Goal: Transaction & Acquisition: Purchase product/service

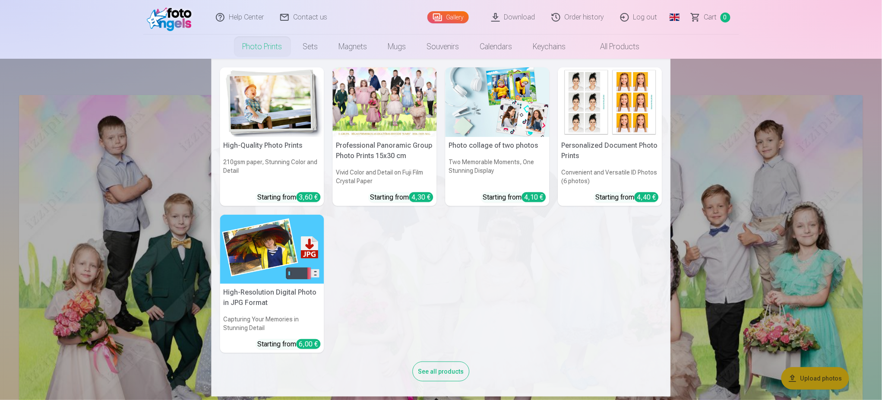
click at [385, 104] on div at bounding box center [385, 101] width 104 height 69
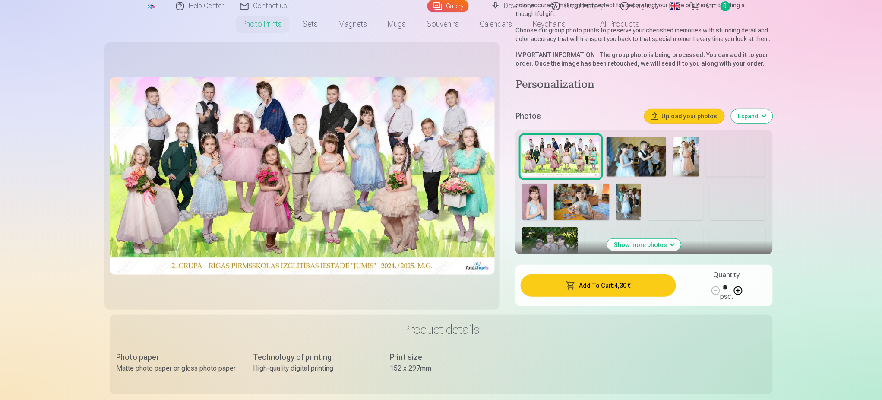
scroll to position [173, 0]
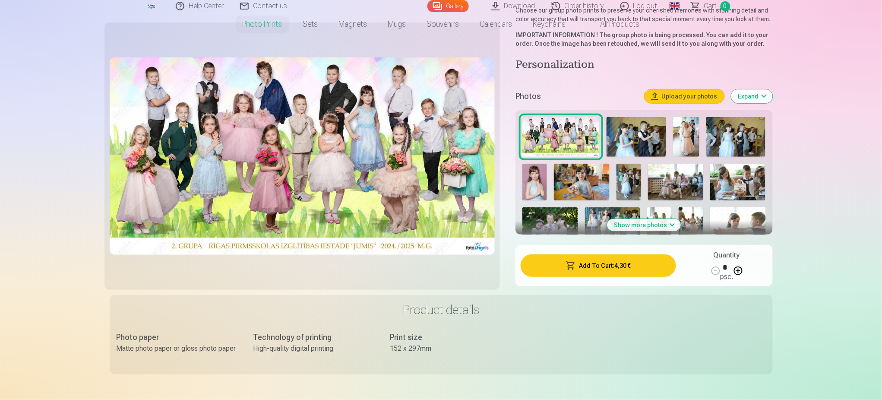
click at [666, 219] on button "Show more photos" at bounding box center [644, 225] width 74 height 12
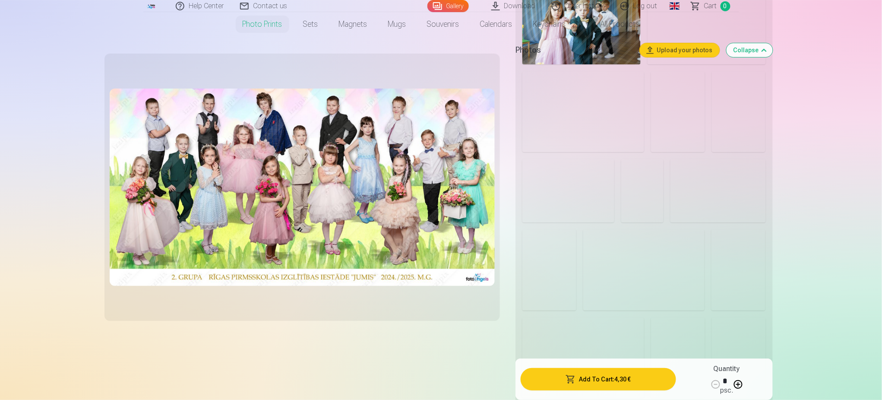
scroll to position [1093, 0]
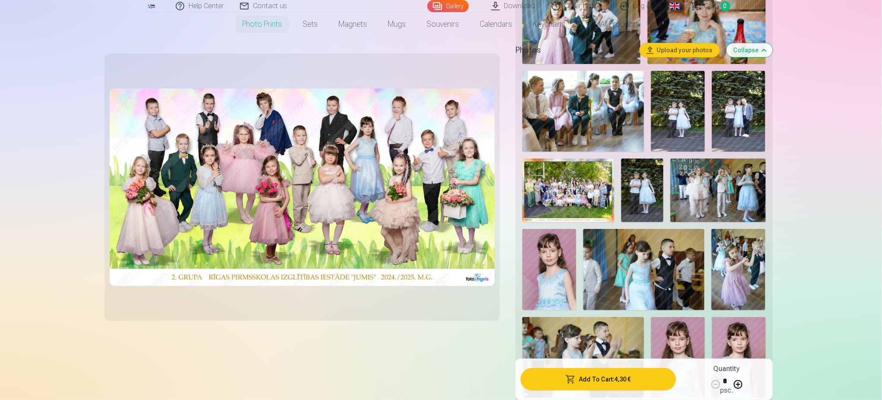
click at [550, 185] on img at bounding box center [568, 189] width 92 height 63
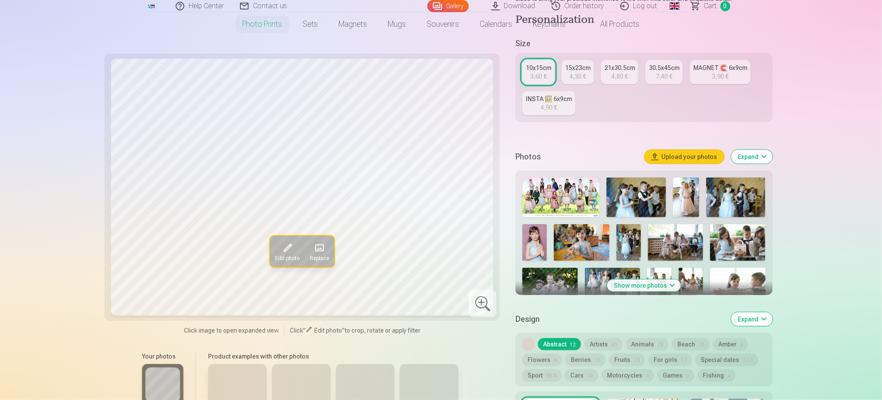
scroll to position [173, 0]
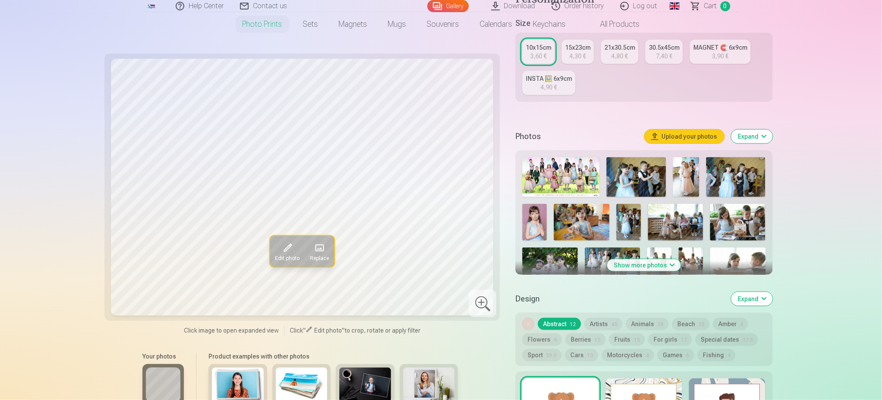
click at [645, 262] on button "Show more photos" at bounding box center [644, 265] width 74 height 12
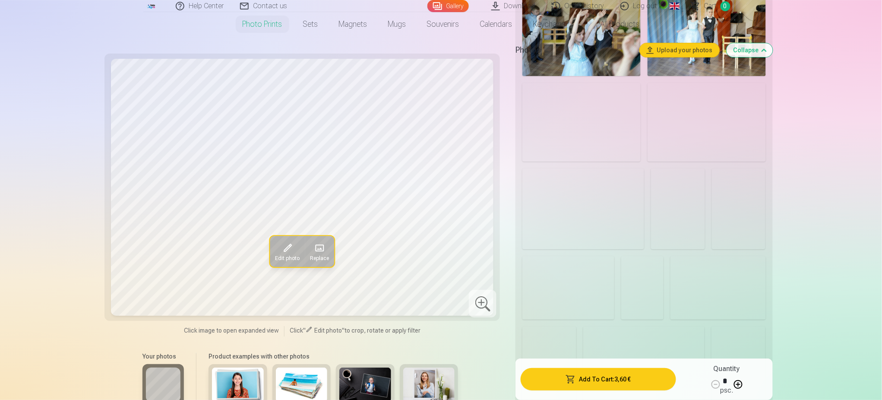
scroll to position [1093, 0]
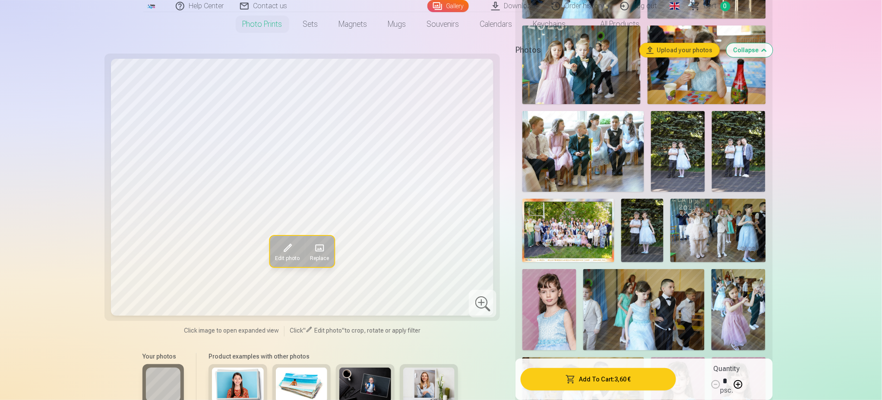
click at [578, 235] on img at bounding box center [568, 230] width 92 height 63
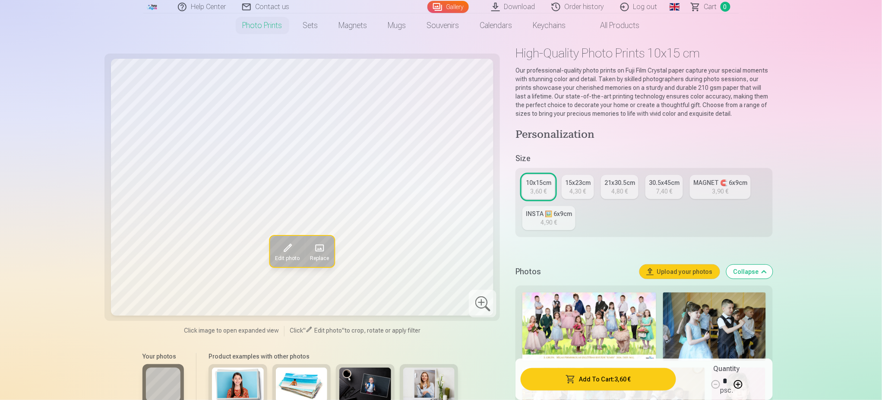
scroll to position [57, 0]
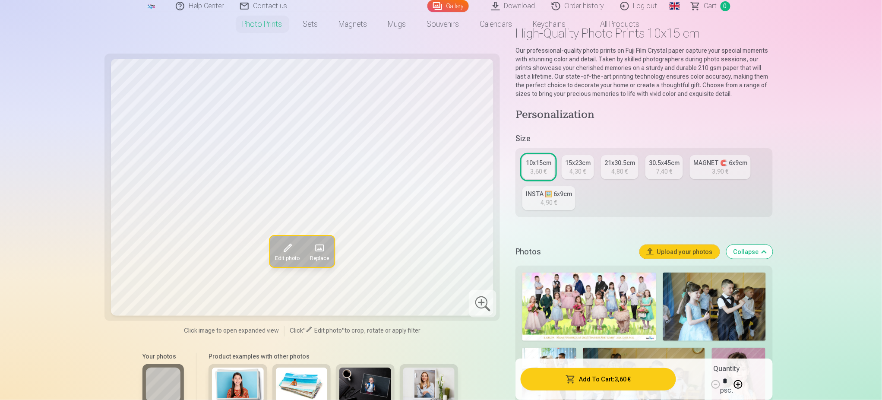
click at [589, 292] on img at bounding box center [589, 306] width 134 height 68
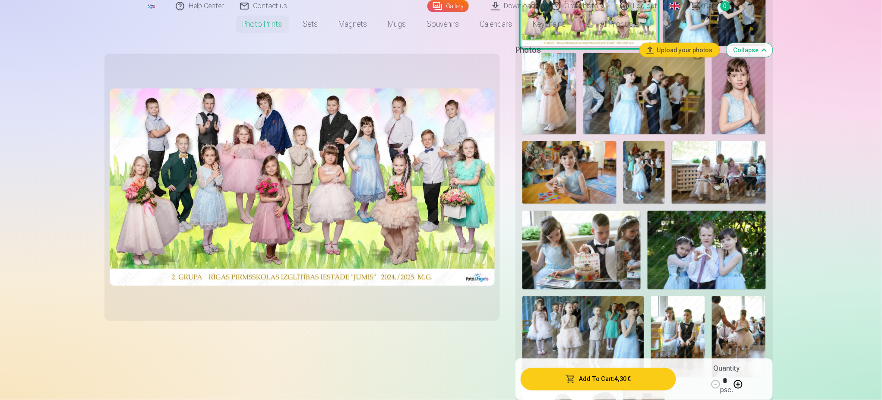
scroll to position [115, 0]
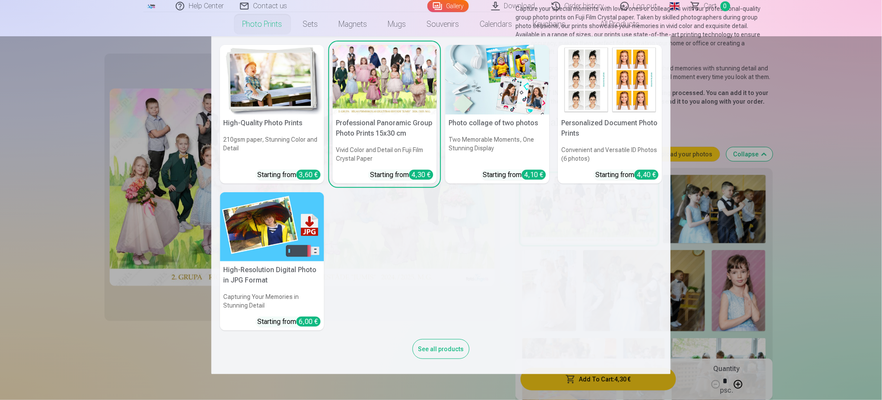
click at [370, 94] on div at bounding box center [385, 79] width 104 height 69
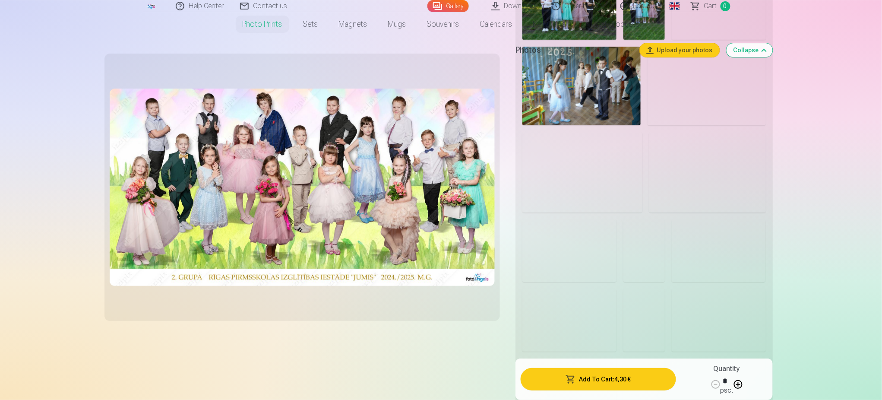
scroll to position [2245, 0]
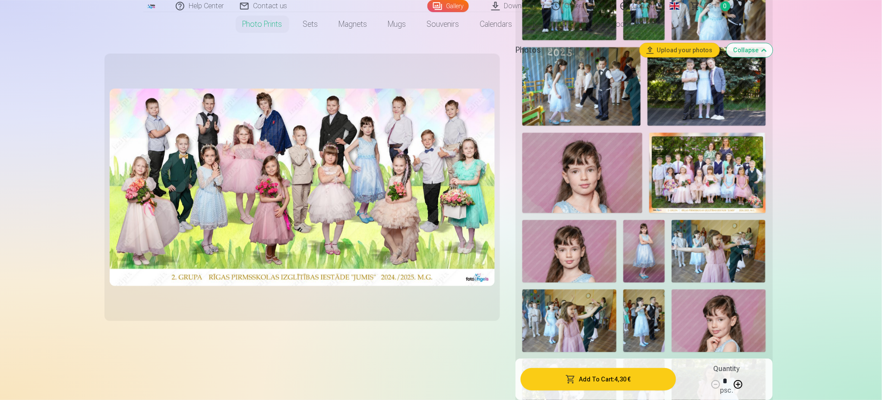
click at [714, 154] on img at bounding box center [707, 173] width 116 height 80
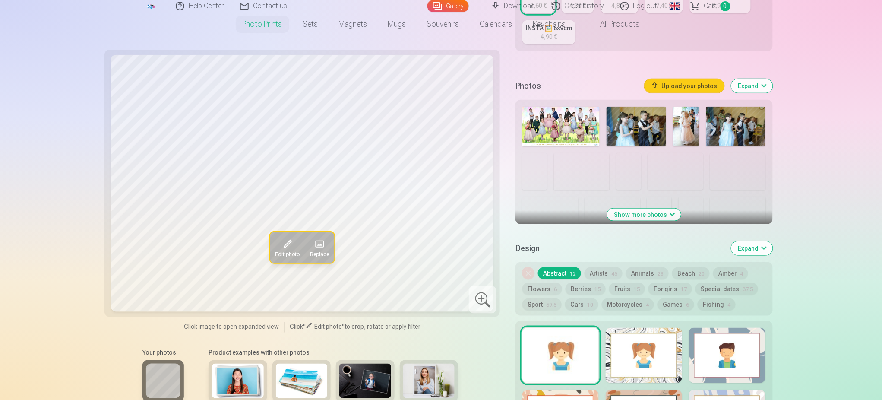
scroll to position [230, 0]
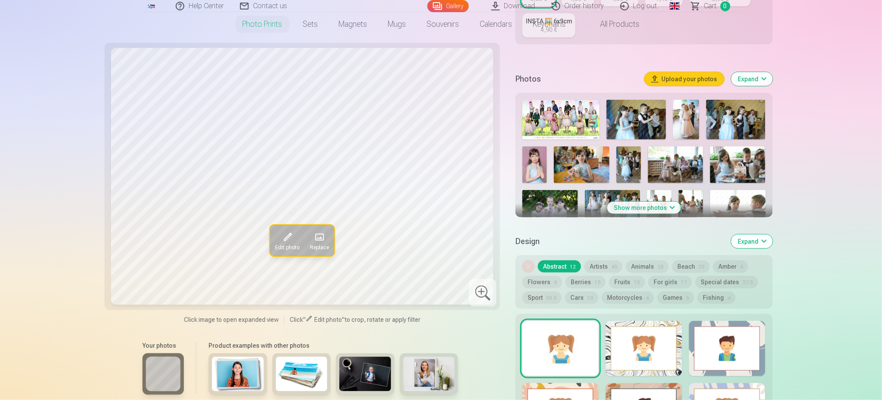
click at [638, 202] on button "Show more photos" at bounding box center [644, 208] width 74 height 12
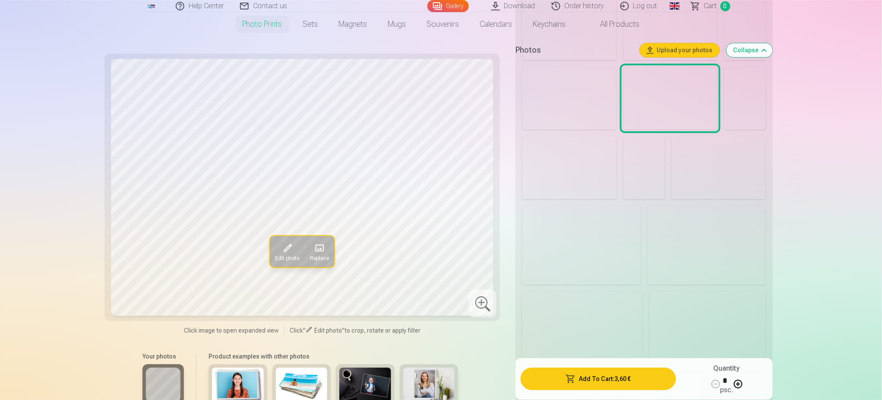
scroll to position [2187, 0]
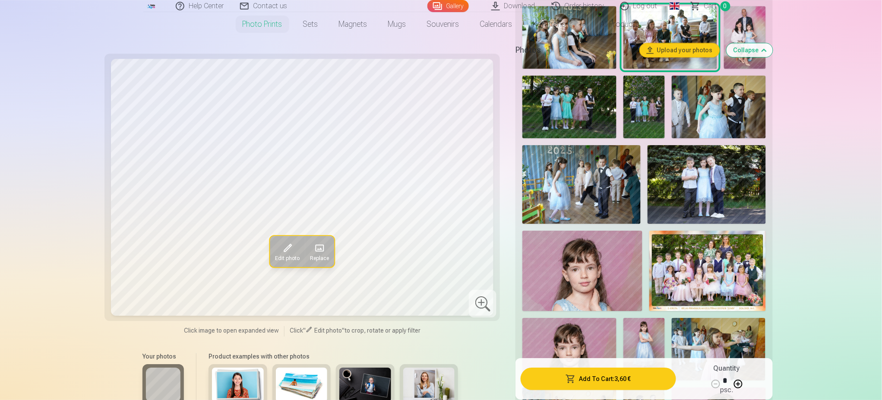
click at [709, 263] on img at bounding box center [707, 271] width 116 height 80
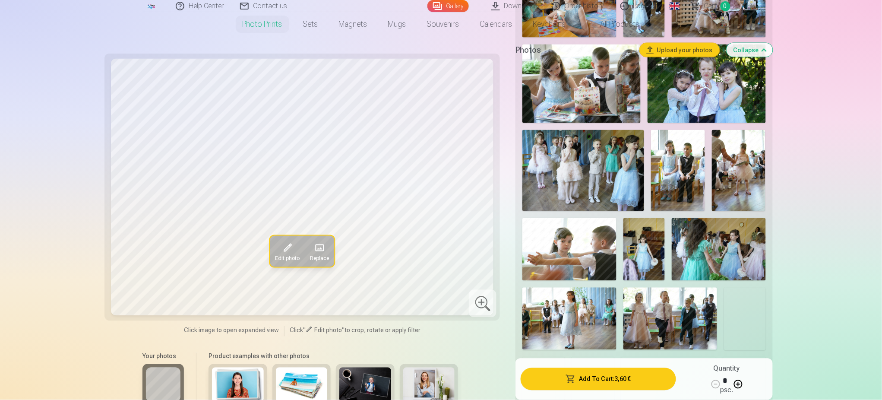
scroll to position [0, 0]
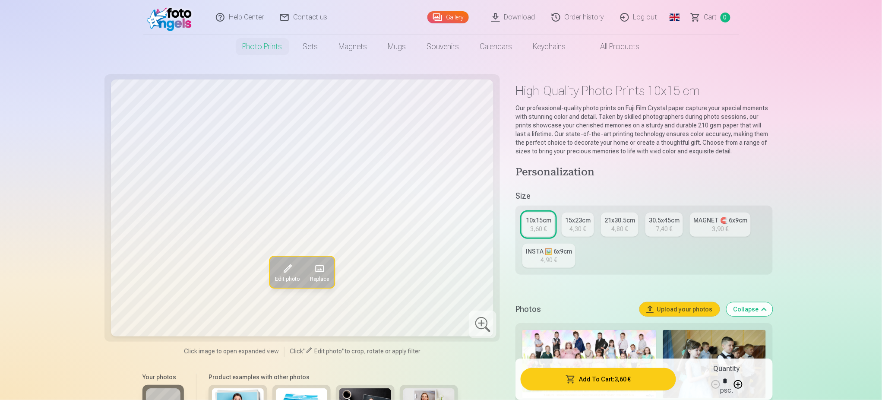
click at [585, 219] on div "15x23cm" at bounding box center [577, 220] width 25 height 9
click at [524, 224] on link "10x15cm 3,60 €" at bounding box center [538, 224] width 32 height 24
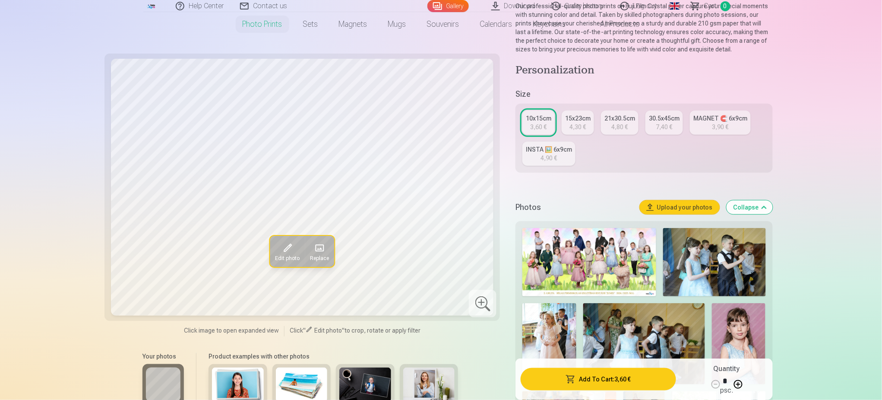
scroll to position [173, 0]
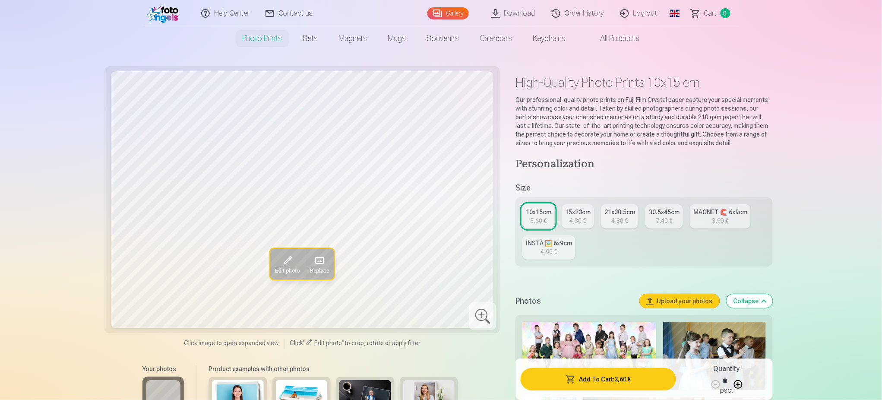
scroll to position [0, 0]
